Goal: Task Accomplishment & Management: Manage account settings

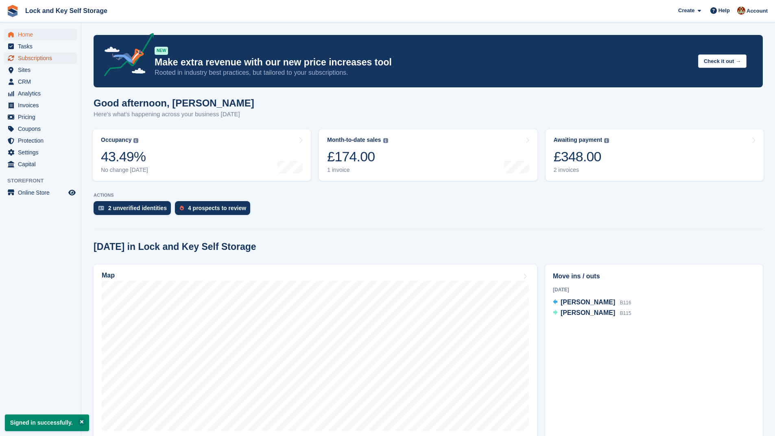
click at [34, 58] on span "Subscriptions" at bounding box center [42, 57] width 49 height 11
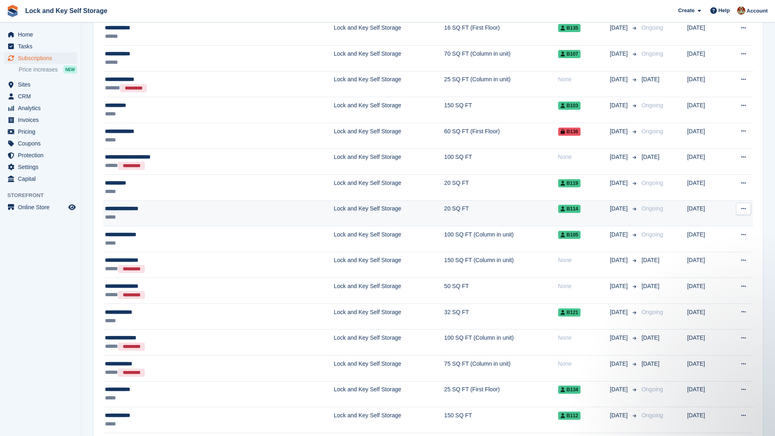
scroll to position [407, 0]
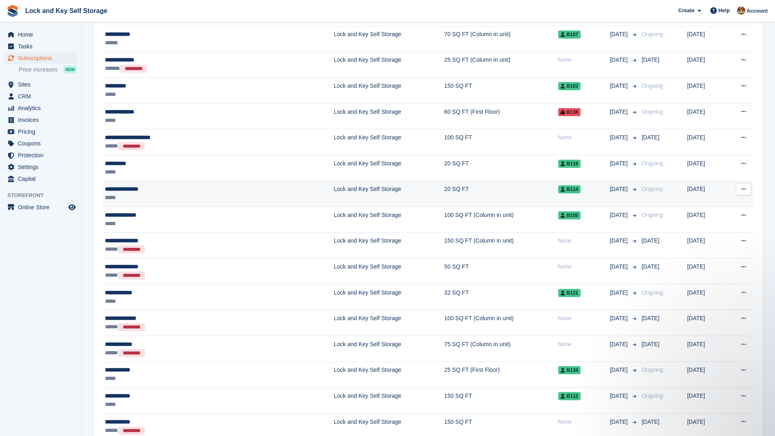
click at [181, 192] on div "**********" at bounding box center [174, 189] width 139 height 9
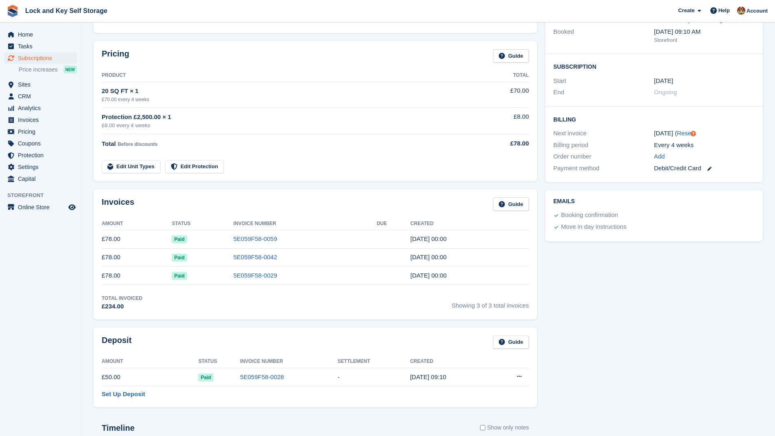
scroll to position [122, 0]
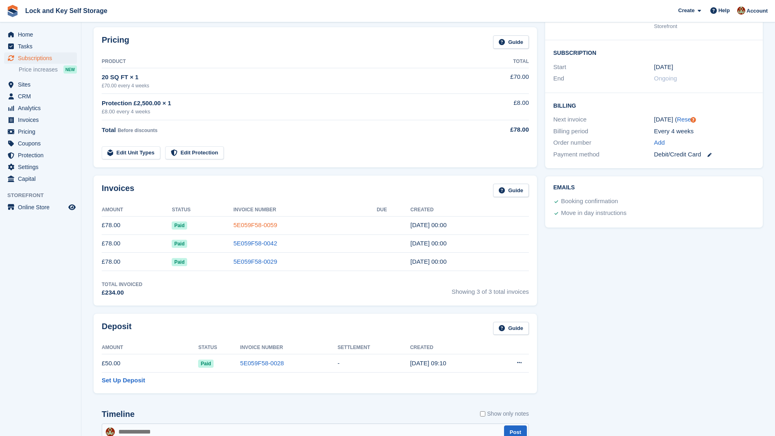
click at [253, 224] on link "5E059F58-0059" at bounding box center [255, 225] width 44 height 7
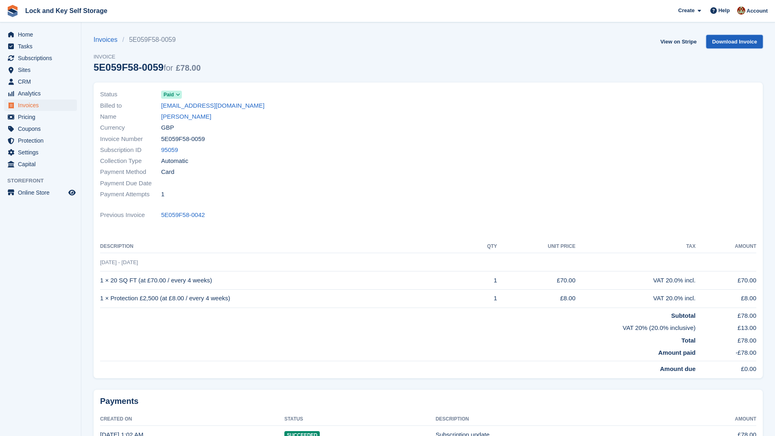
click at [740, 40] on link "Download Invoice" at bounding box center [734, 41] width 57 height 13
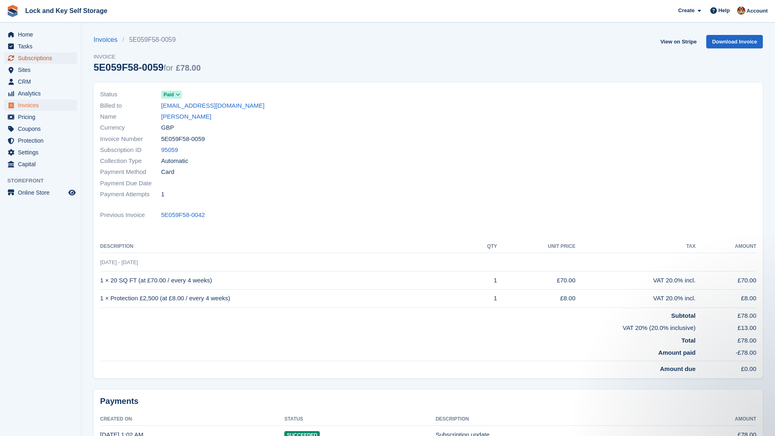
click at [50, 55] on span "Subscriptions" at bounding box center [42, 57] width 49 height 11
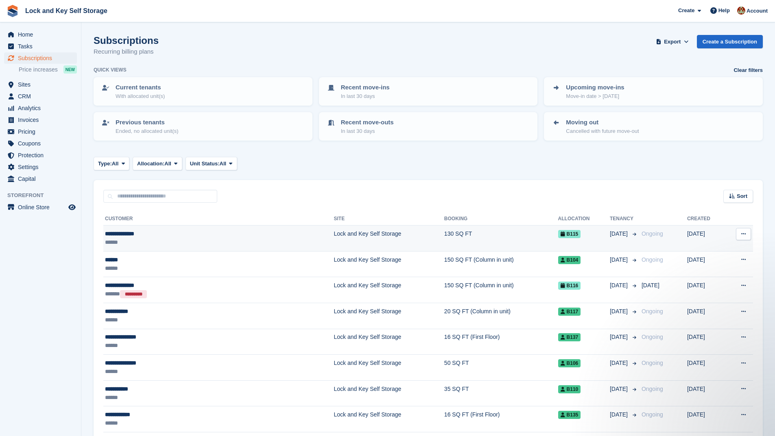
click at [213, 241] on div "******" at bounding box center [174, 242] width 139 height 9
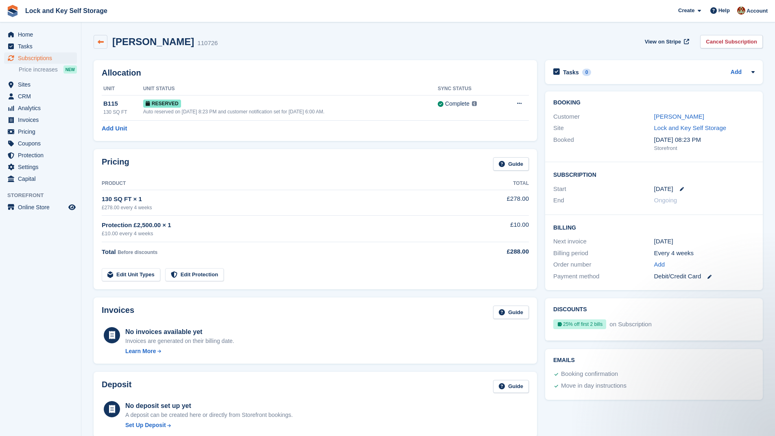
click at [102, 37] on link at bounding box center [101, 42] width 14 height 14
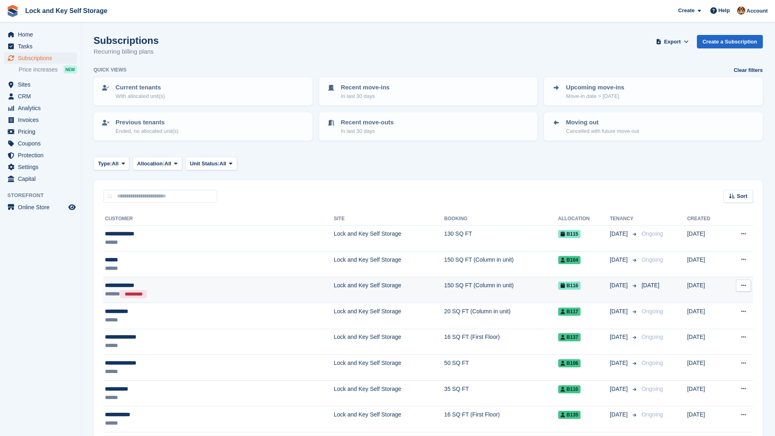
click at [167, 288] on div "**********" at bounding box center [174, 285] width 139 height 9
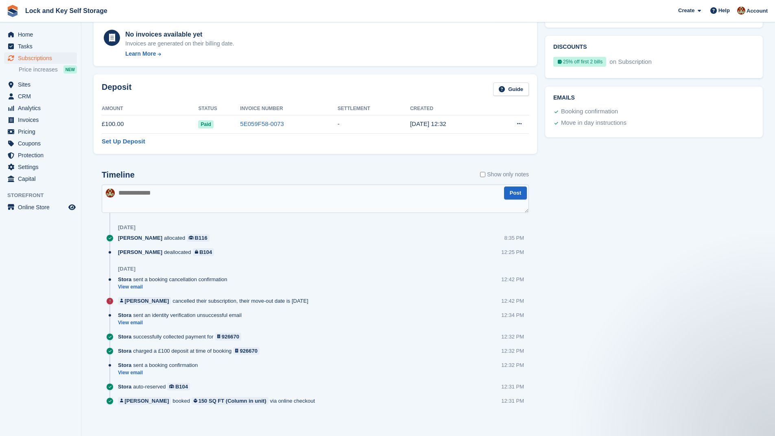
scroll to position [279, 0]
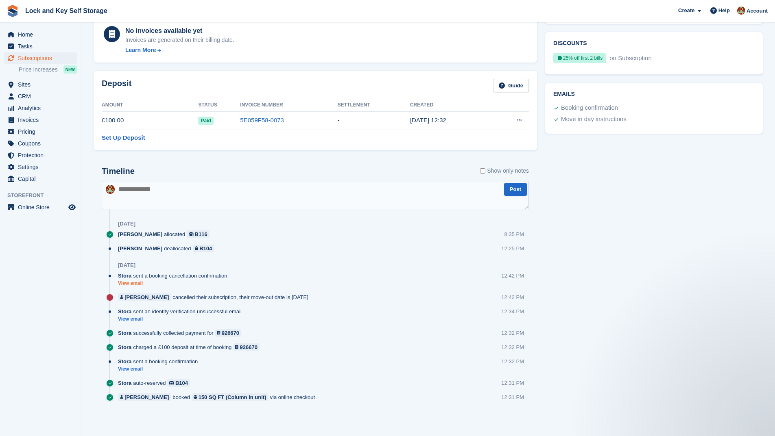
click at [137, 281] on link "View email" at bounding box center [174, 283] width 113 height 7
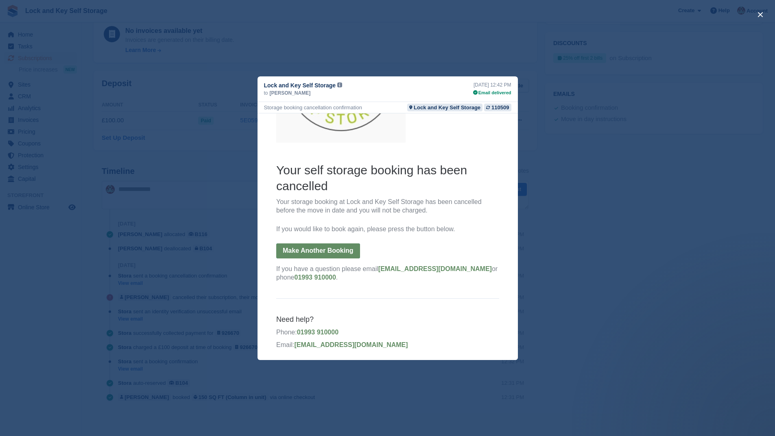
scroll to position [111, 0]
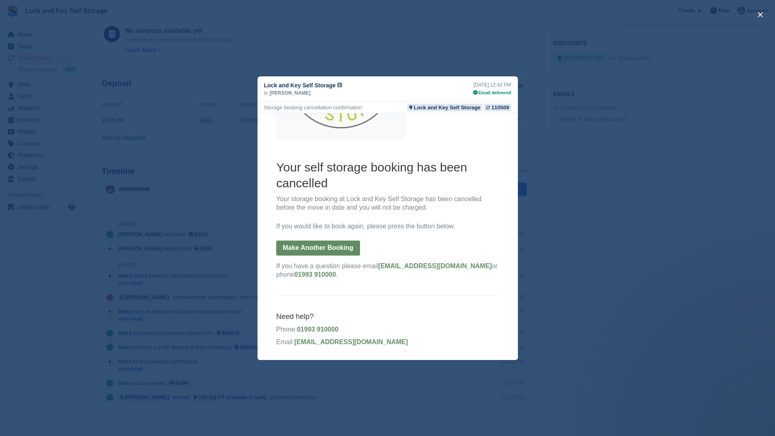
click at [321, 245] on link "Make Another Booking" at bounding box center [318, 247] width 84 height 15
click at [335, 249] on link "Make Another Booking" at bounding box center [318, 247] width 84 height 15
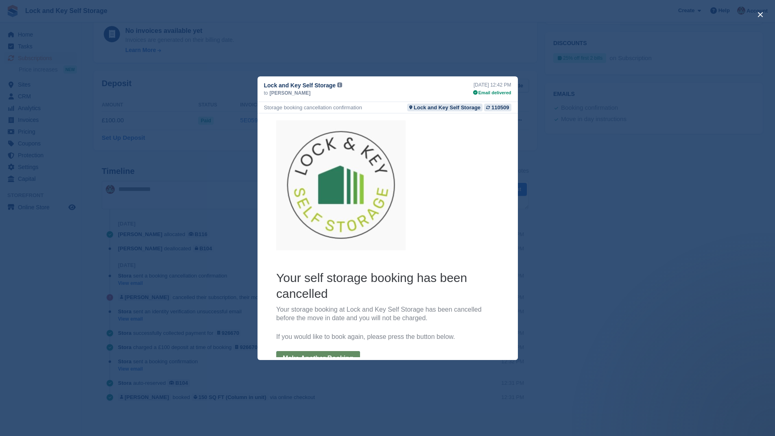
click at [629, 227] on div "close" at bounding box center [387, 218] width 775 height 436
